Goal: Transaction & Acquisition: Purchase product/service

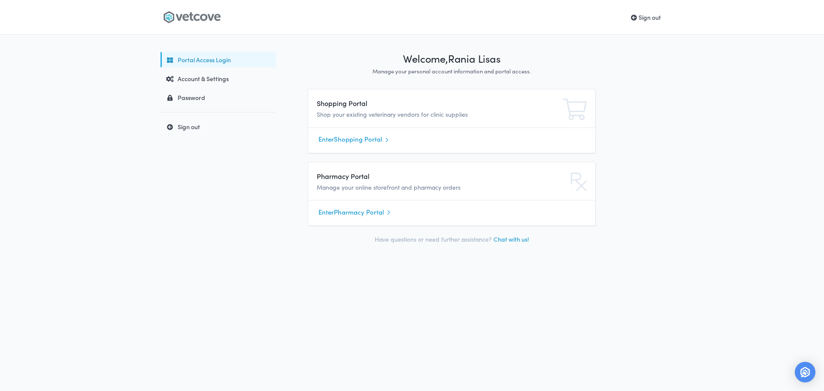
click at [334, 135] on link "Enter Shopping Portal" at bounding box center [451, 139] width 266 height 13
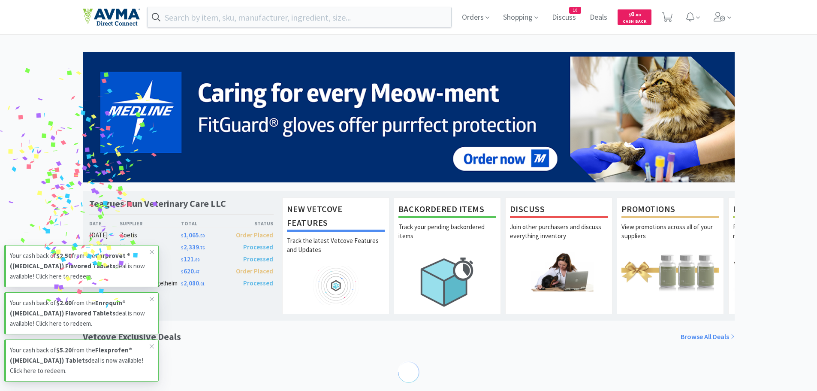
click at [252, 30] on div "Orders Shopping Discuss Discuss 10 Deals Deals $ 0 . 00 Cash Back" at bounding box center [409, 17] width 652 height 34
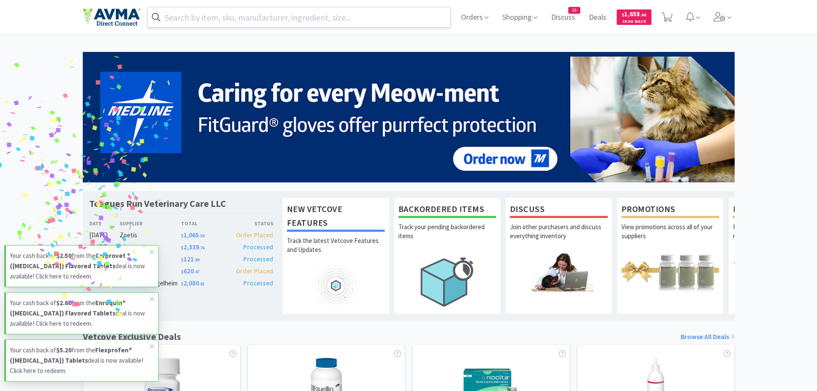
click at [254, 21] on input "text" at bounding box center [299, 17] width 303 height 20
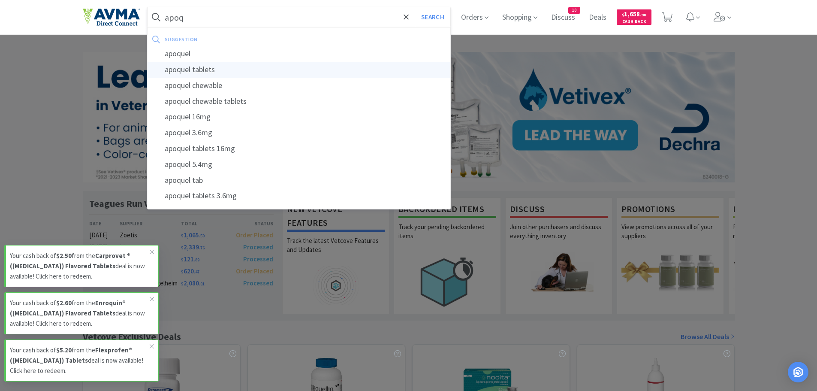
click at [206, 73] on div "apoquel tablets" at bounding box center [299, 70] width 303 height 16
type input "apoquel tablets"
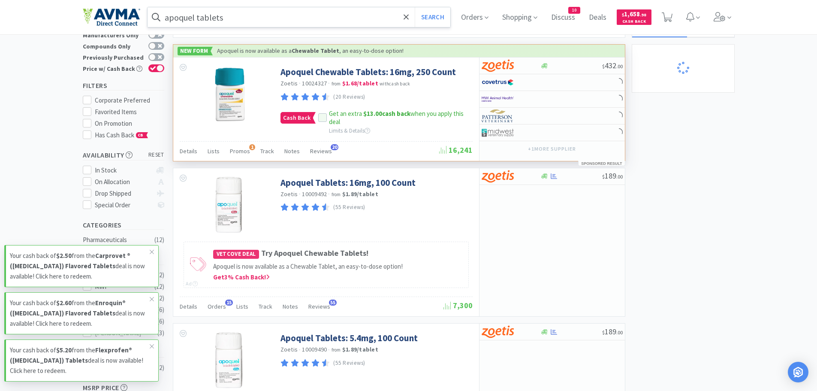
scroll to position [86, 0]
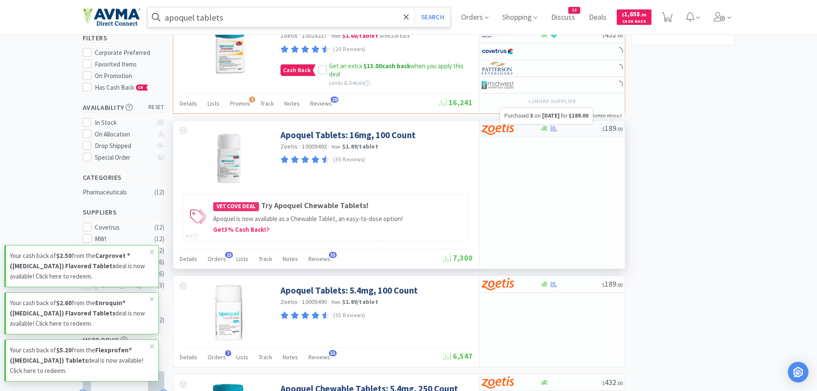
click at [552, 128] on icon at bounding box center [554, 128] width 6 height 6
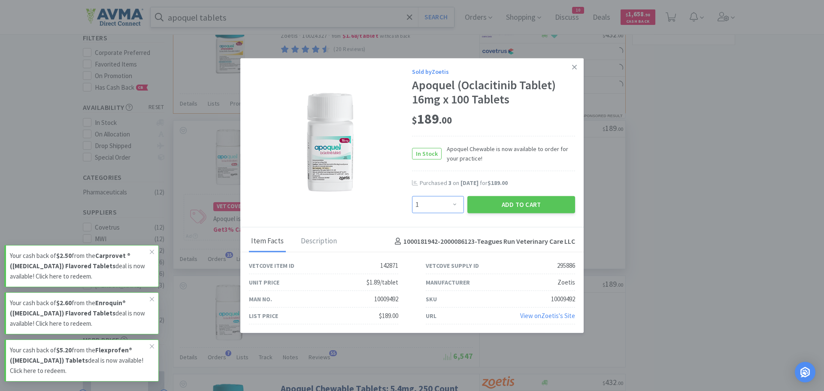
click at [443, 205] on select "Enter Quantity 1 2 3 4 5 6 7 8 9 10 11 12 13 14 15 16 17 18 19 20 Enter Quantity" at bounding box center [438, 204] width 52 height 17
select select "2"
click at [412, 196] on select "Enter Quantity 1 2 3 4 5 6 7 8 9 10 11 12 13 14 15 16 17 18 19 20 Enter Quantity" at bounding box center [438, 204] width 52 height 17
click at [517, 206] on button "Add to Cart" at bounding box center [521, 204] width 108 height 17
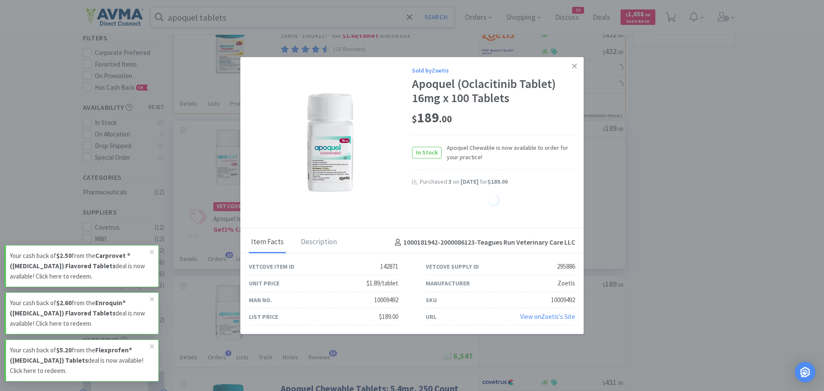
select select "2"
select select "1"
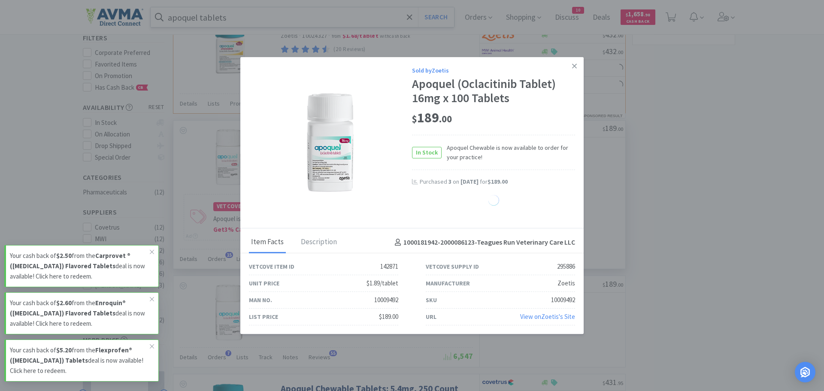
select select "1"
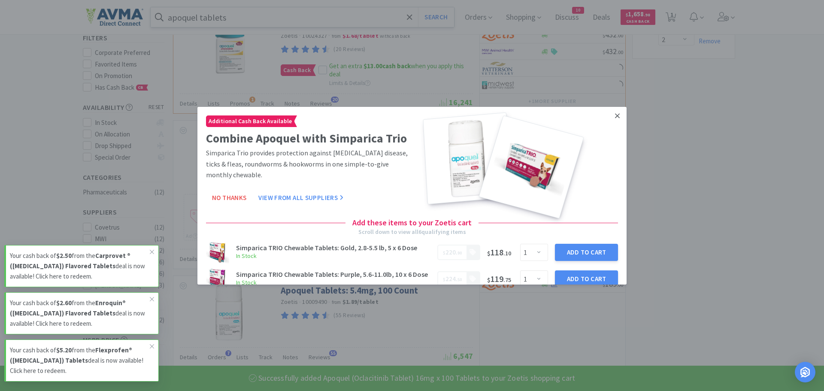
click at [615, 115] on icon at bounding box center [617, 116] width 5 height 8
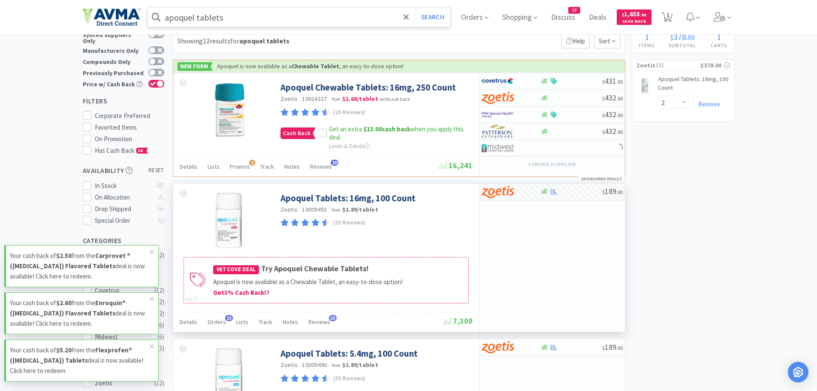
scroll to position [0, 0]
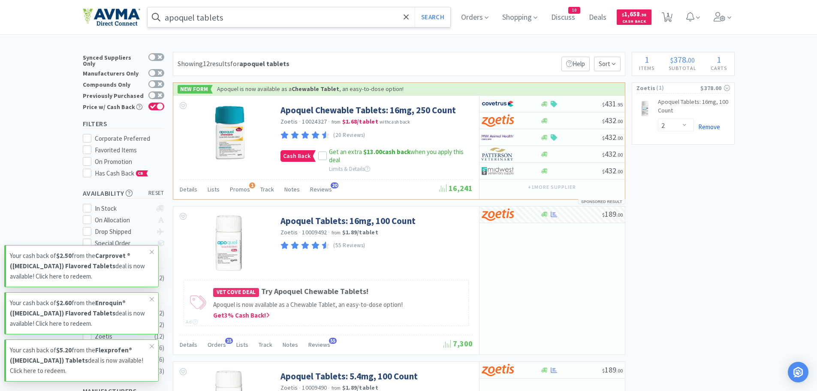
click at [711, 130] on link "Remove" at bounding box center [707, 127] width 26 height 8
